Goal: Register for event/course

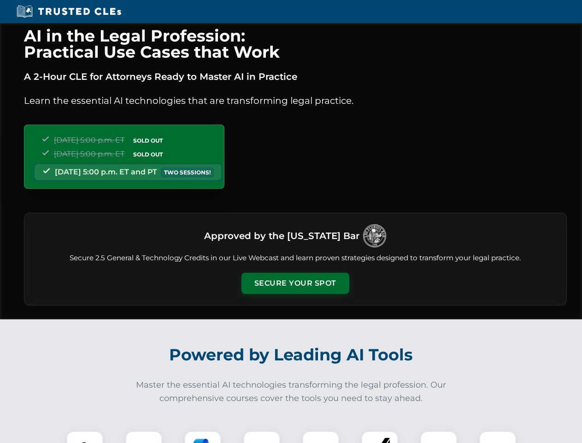
click at [295, 283] on button "Secure Your Spot" at bounding box center [296, 282] width 108 height 21
click at [85, 437] on img at bounding box center [84, 449] width 27 height 27
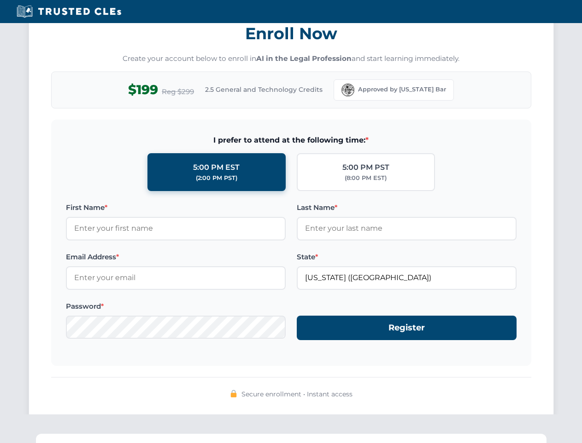
scroll to position [905, 0]
